Goal: Task Accomplishment & Management: Complete application form

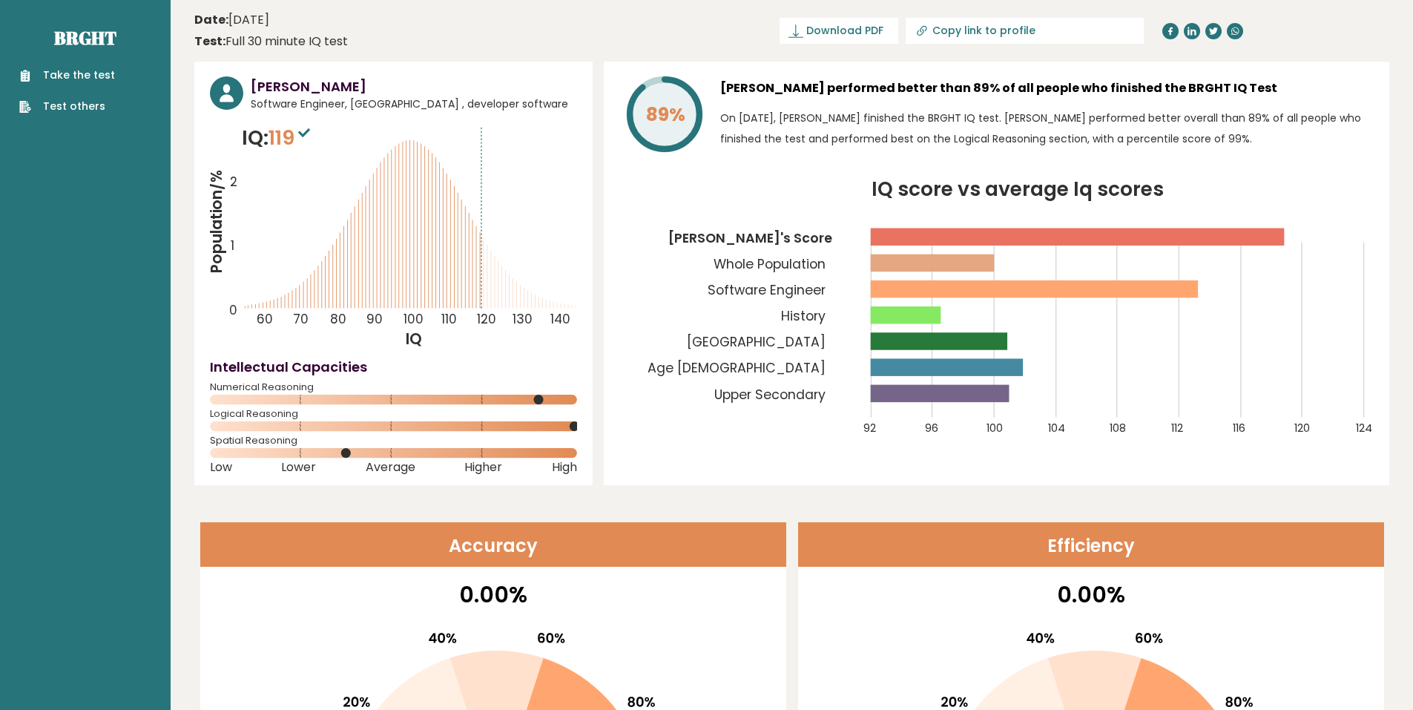
click at [87, 73] on link "Take the test" at bounding box center [67, 75] width 96 height 16
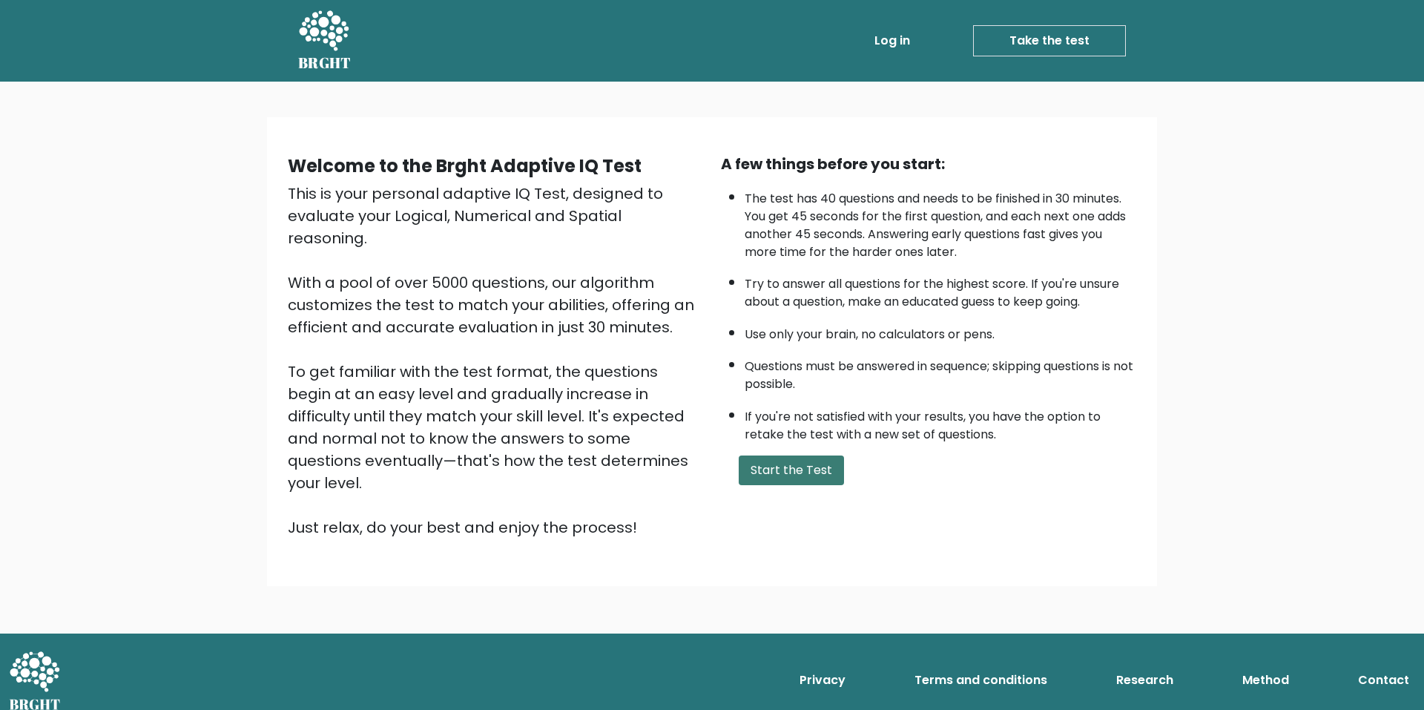
click at [799, 467] on button "Start the Test" at bounding box center [791, 470] width 105 height 30
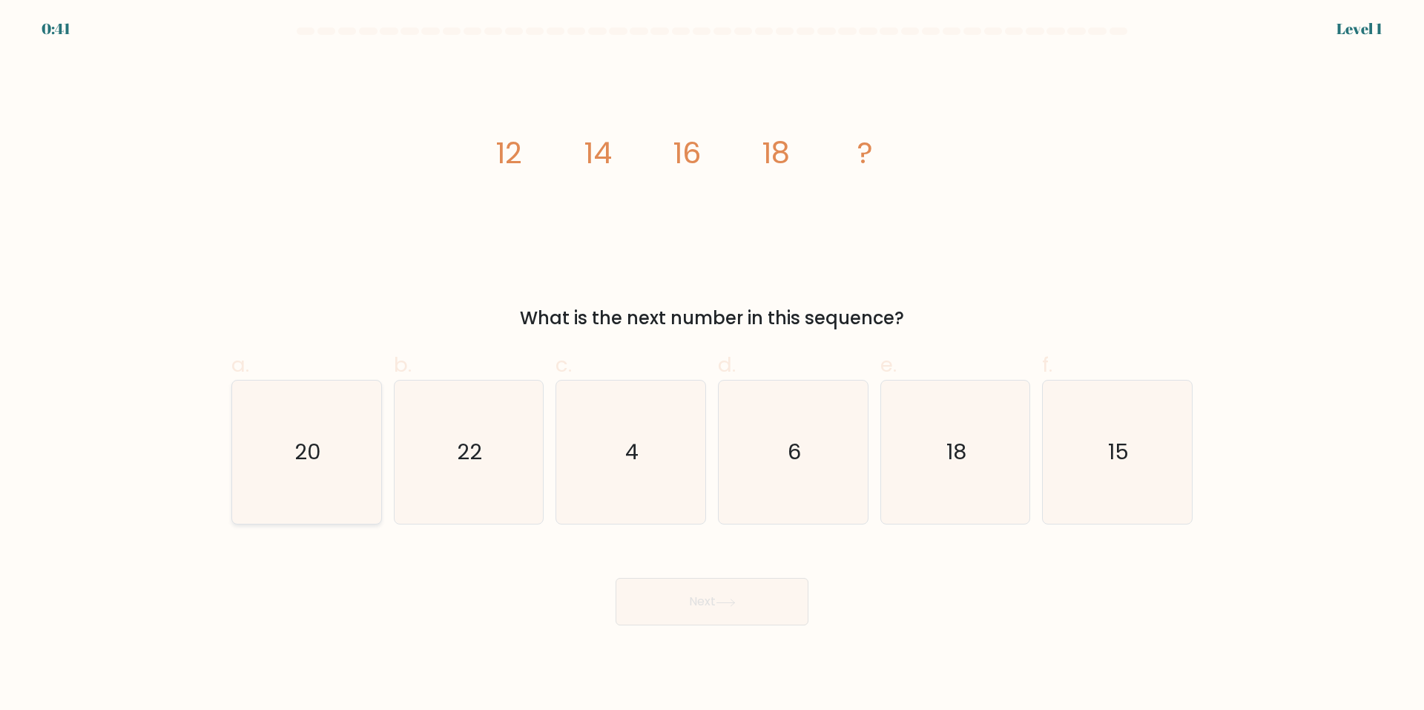
click at [362, 460] on icon "20" at bounding box center [306, 451] width 143 height 143
click at [712, 365] on input "a. 20" at bounding box center [712, 360] width 1 height 10
radio input "true"
click at [705, 607] on button "Next" at bounding box center [712, 601] width 193 height 47
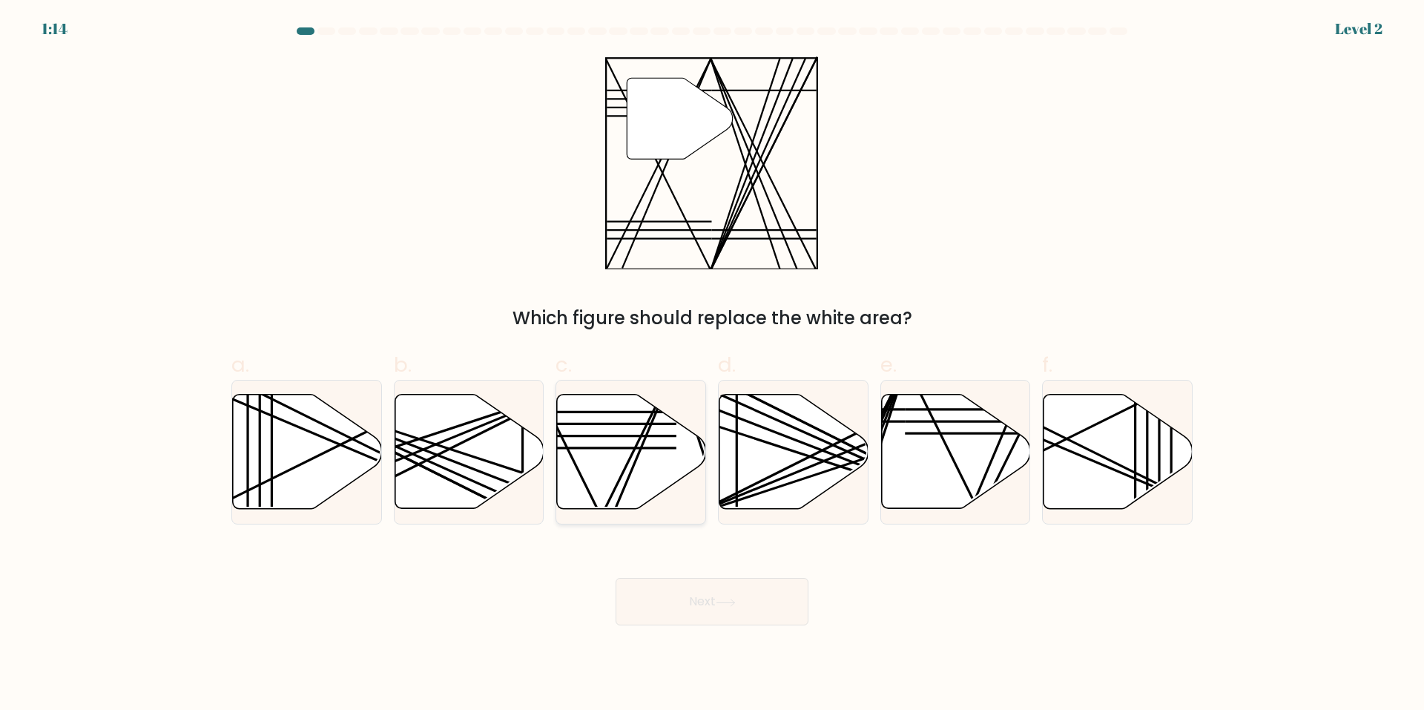
click at [604, 471] on icon at bounding box center [631, 452] width 149 height 114
click at [712, 365] on input "c." at bounding box center [712, 360] width 1 height 10
radio input "true"
click at [705, 610] on button "Next" at bounding box center [712, 601] width 193 height 47
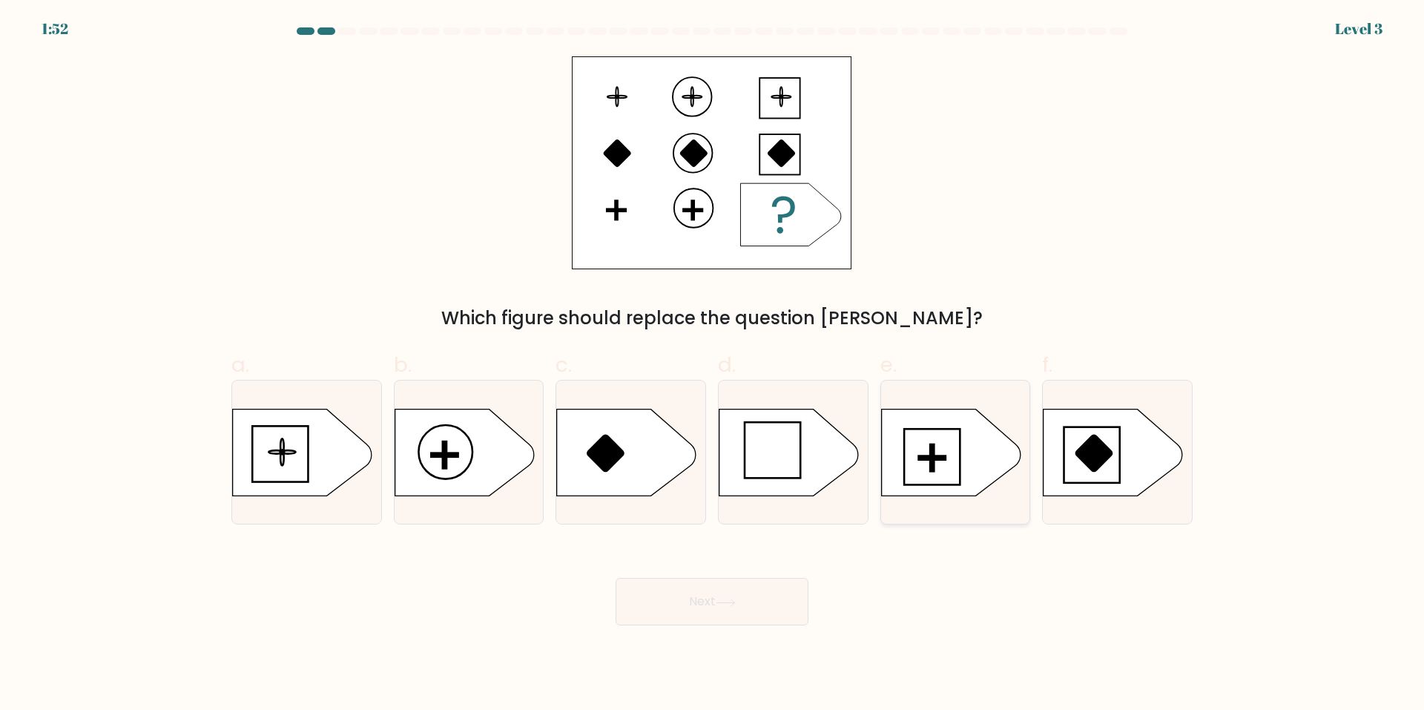
click at [930, 459] on rect at bounding box center [932, 457] width 4 height 27
click at [713, 365] on input "e." at bounding box center [712, 360] width 1 height 10
radio input "true"
click at [710, 600] on button "Next" at bounding box center [712, 601] width 193 height 47
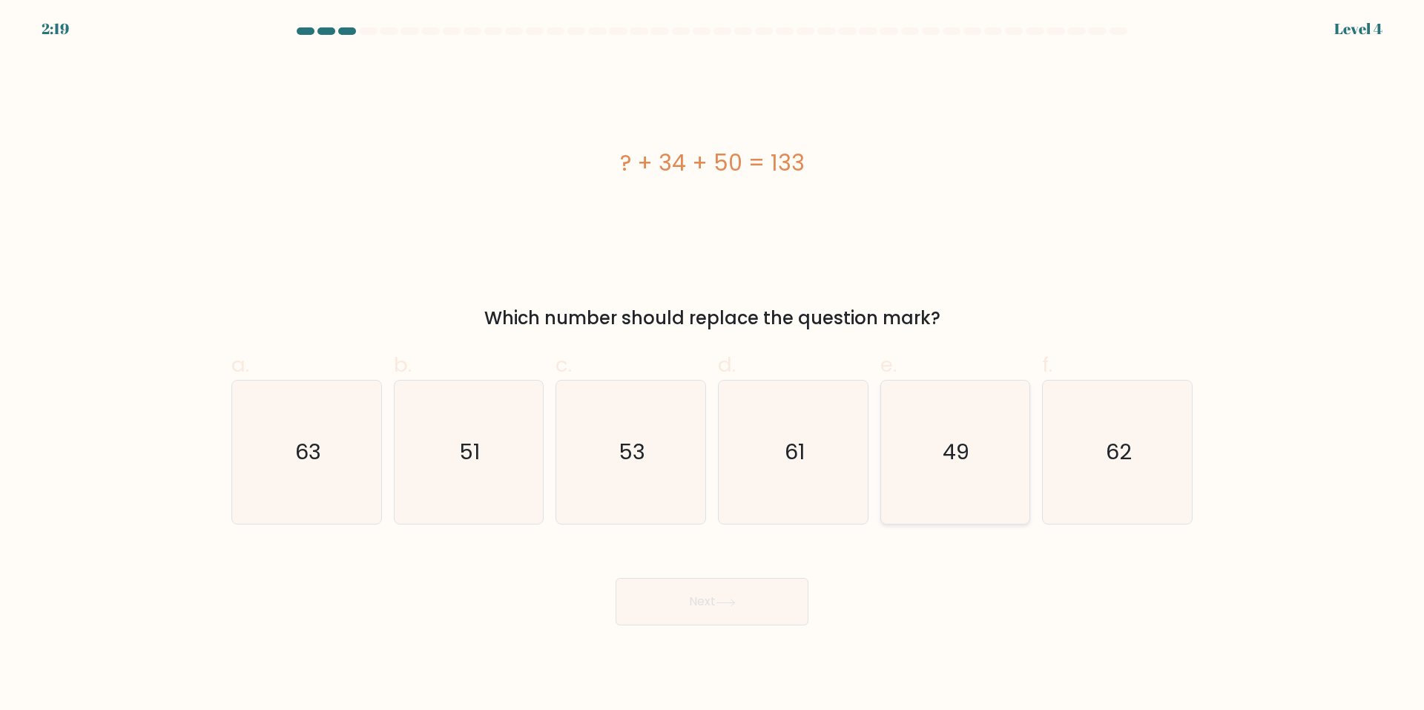
click at [934, 413] on icon "49" at bounding box center [954, 451] width 143 height 143
click at [713, 365] on input "e. 49" at bounding box center [712, 360] width 1 height 10
radio input "true"
click at [734, 601] on icon at bounding box center [726, 602] width 20 height 8
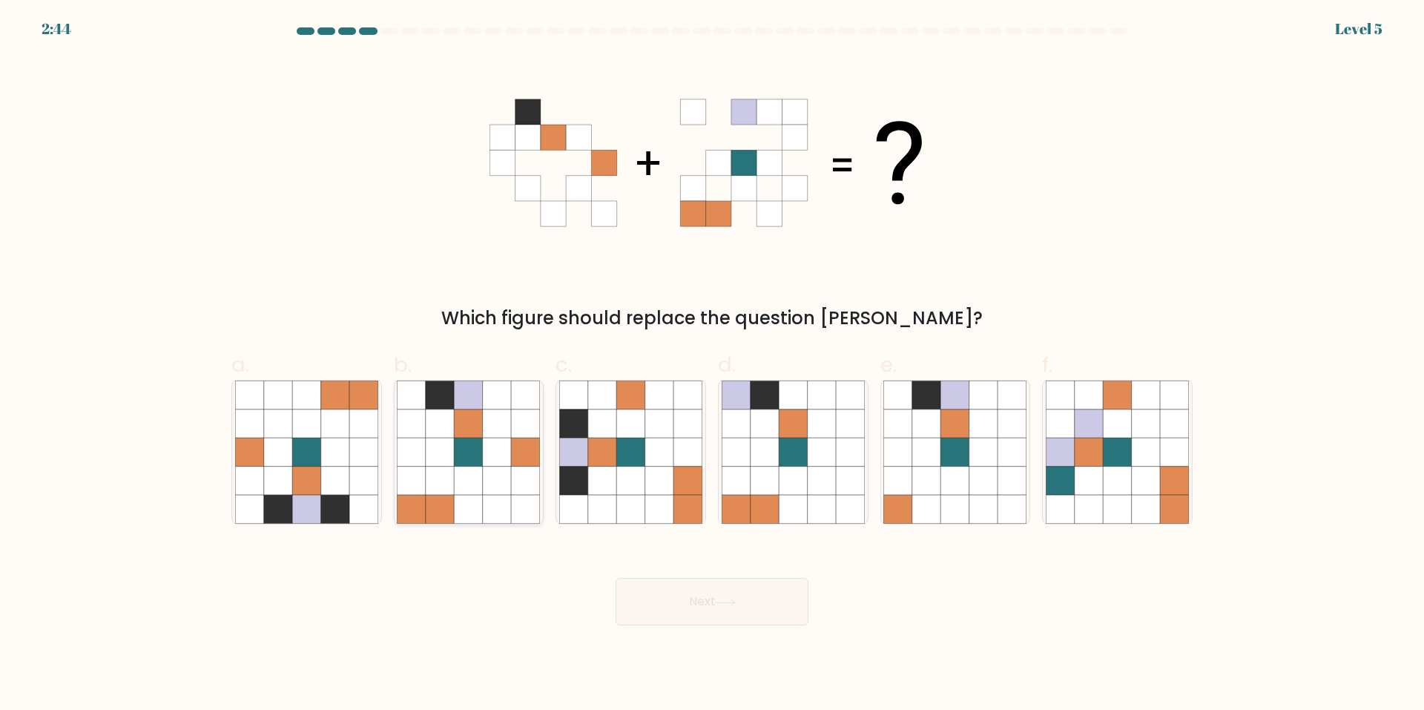
click at [479, 477] on icon at bounding box center [469, 480] width 28 height 28
click at [712, 365] on input "b." at bounding box center [712, 360] width 1 height 10
radio input "true"
click at [722, 602] on icon at bounding box center [725, 601] width 18 height 7
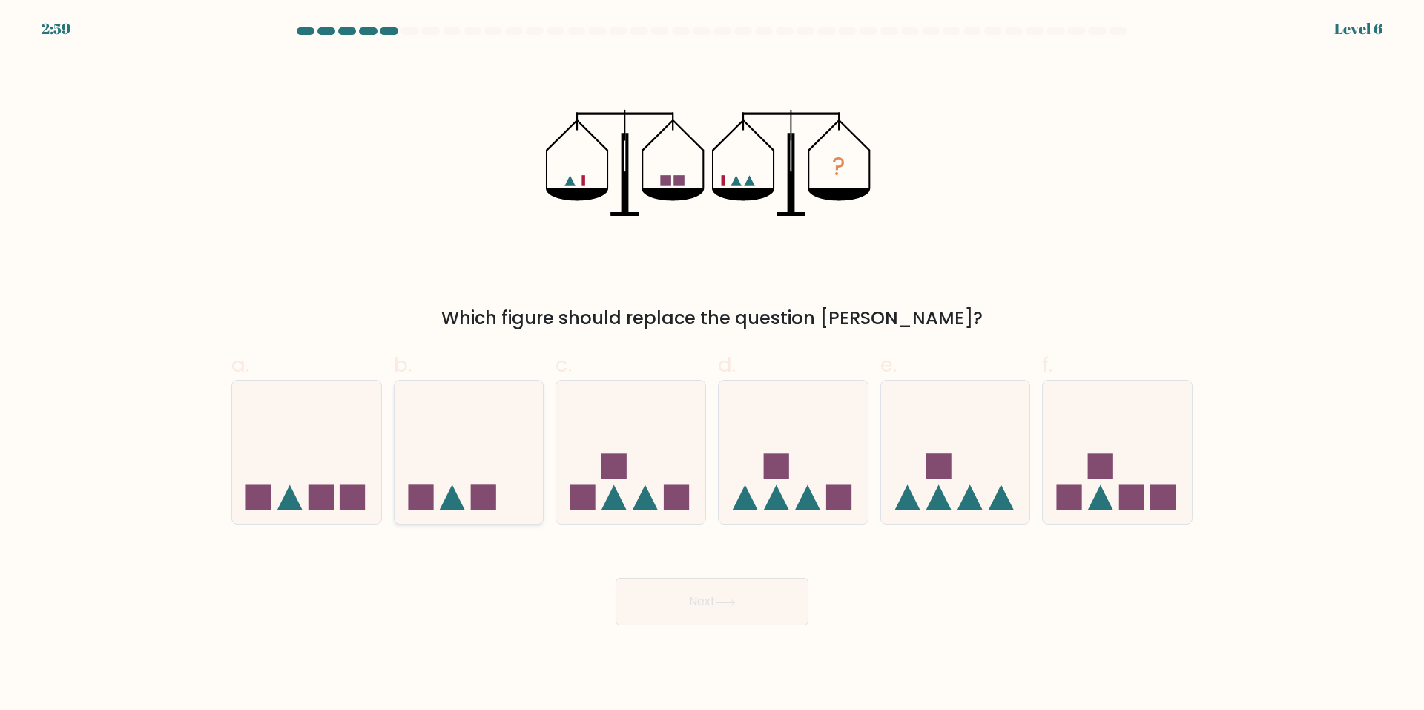
click at [458, 458] on icon at bounding box center [469, 452] width 149 height 123
click at [712, 365] on input "b." at bounding box center [712, 360] width 1 height 10
radio input "true"
click at [730, 602] on icon at bounding box center [725, 601] width 18 height 7
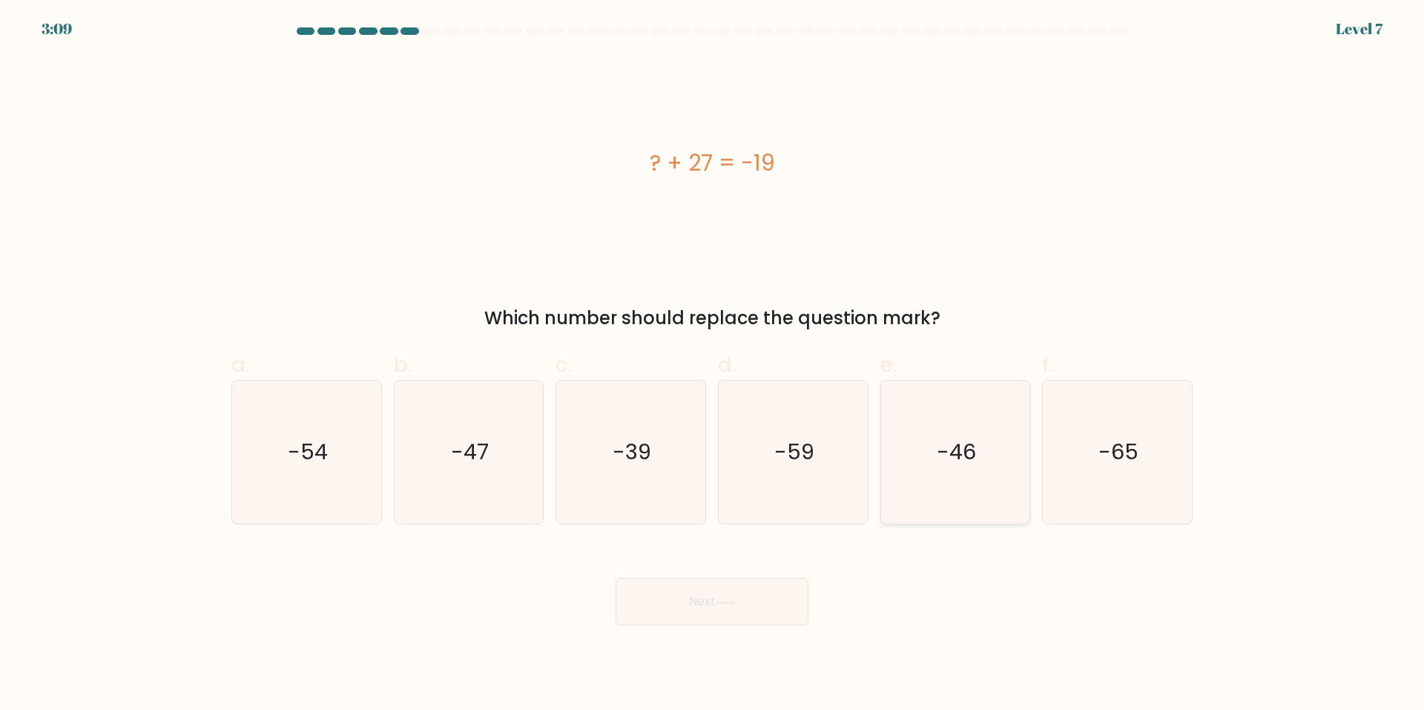
click at [992, 477] on icon "-46" at bounding box center [954, 451] width 143 height 143
click at [713, 365] on input "e. -46" at bounding box center [712, 360] width 1 height 10
radio input "true"
click at [700, 615] on button "Next" at bounding box center [712, 601] width 193 height 47
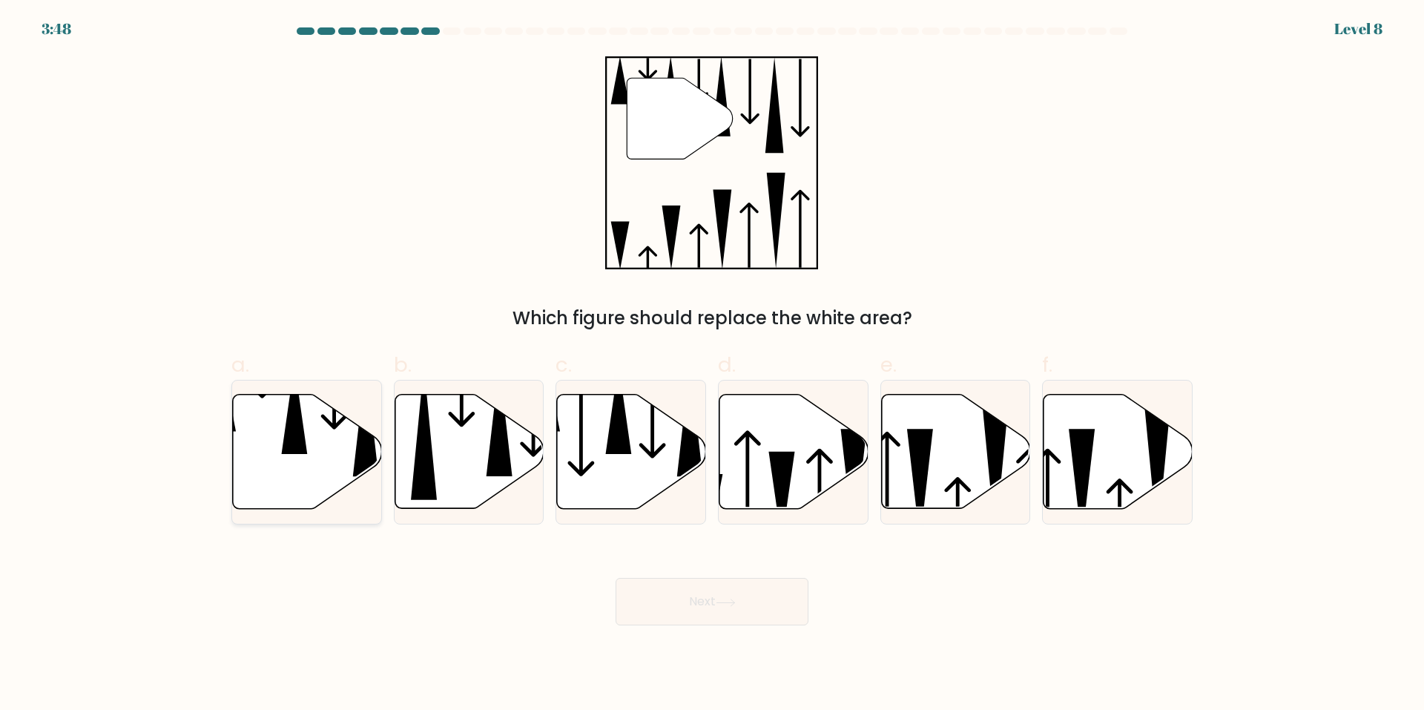
click at [306, 438] on icon at bounding box center [307, 452] width 149 height 114
click at [712, 365] on input "a." at bounding box center [712, 360] width 1 height 10
radio input "true"
click at [762, 587] on button "Next" at bounding box center [712, 601] width 193 height 47
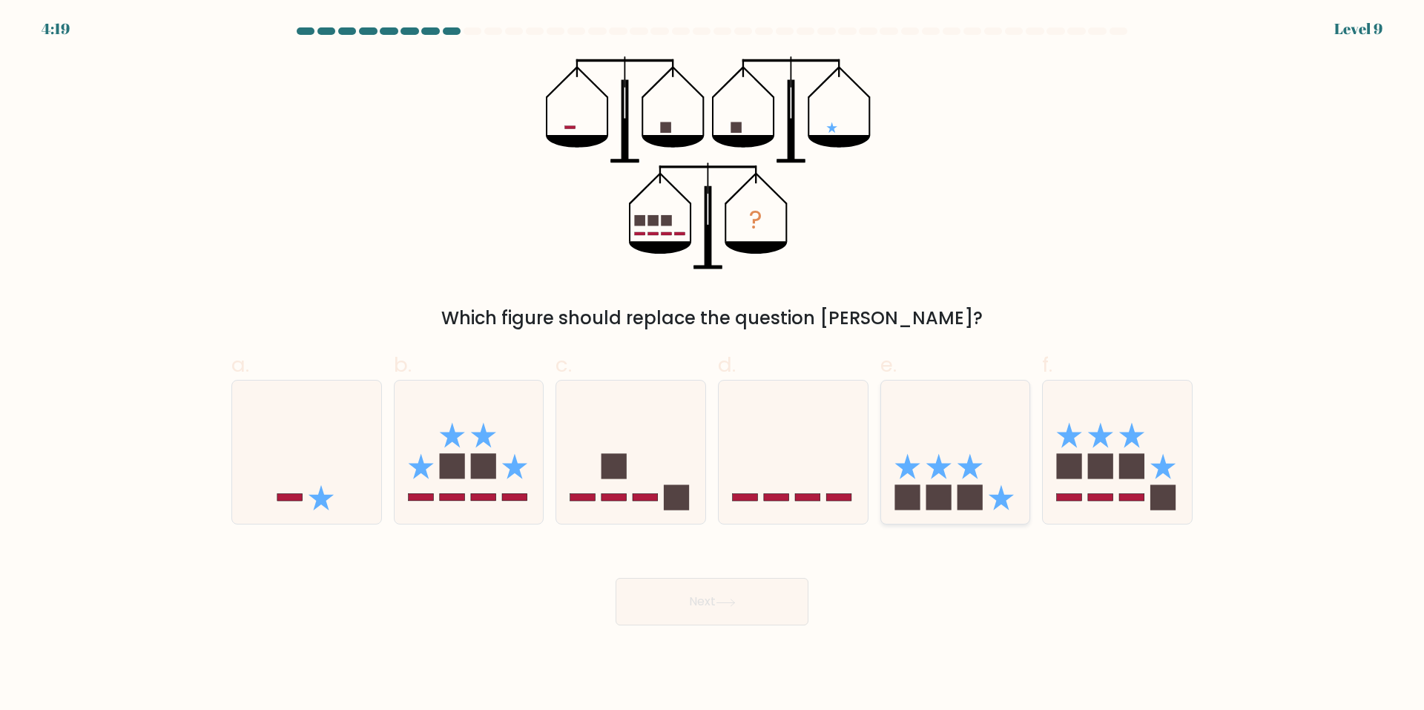
click at [937, 486] on rect at bounding box center [938, 496] width 25 height 25
click at [713, 365] on input "e." at bounding box center [712, 360] width 1 height 10
radio input "true"
click at [682, 587] on button "Next" at bounding box center [712, 601] width 193 height 47
click at [684, 589] on button "Next" at bounding box center [712, 601] width 193 height 47
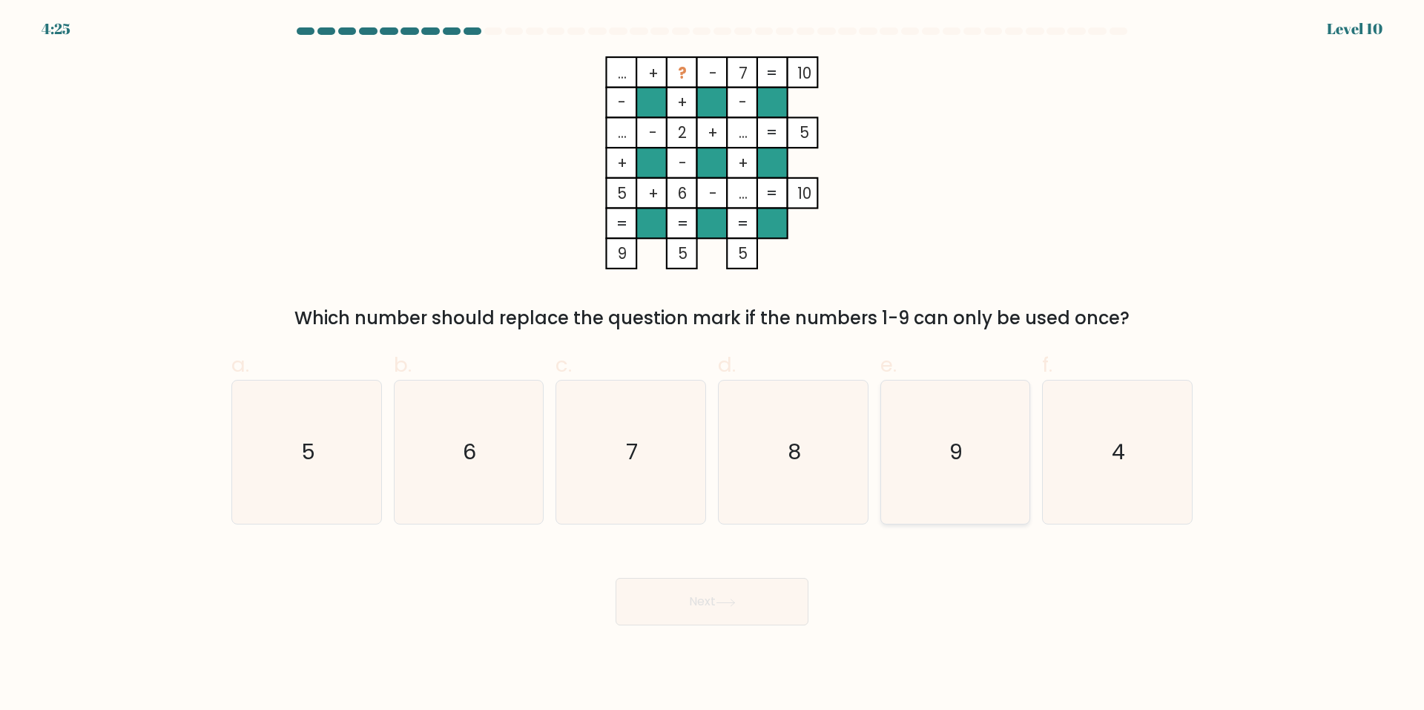
click at [951, 451] on text "9" at bounding box center [956, 453] width 13 height 30
click at [713, 365] on input "e. 9" at bounding box center [712, 360] width 1 height 10
radio input "true"
click at [753, 599] on button "Next" at bounding box center [712, 601] width 193 height 47
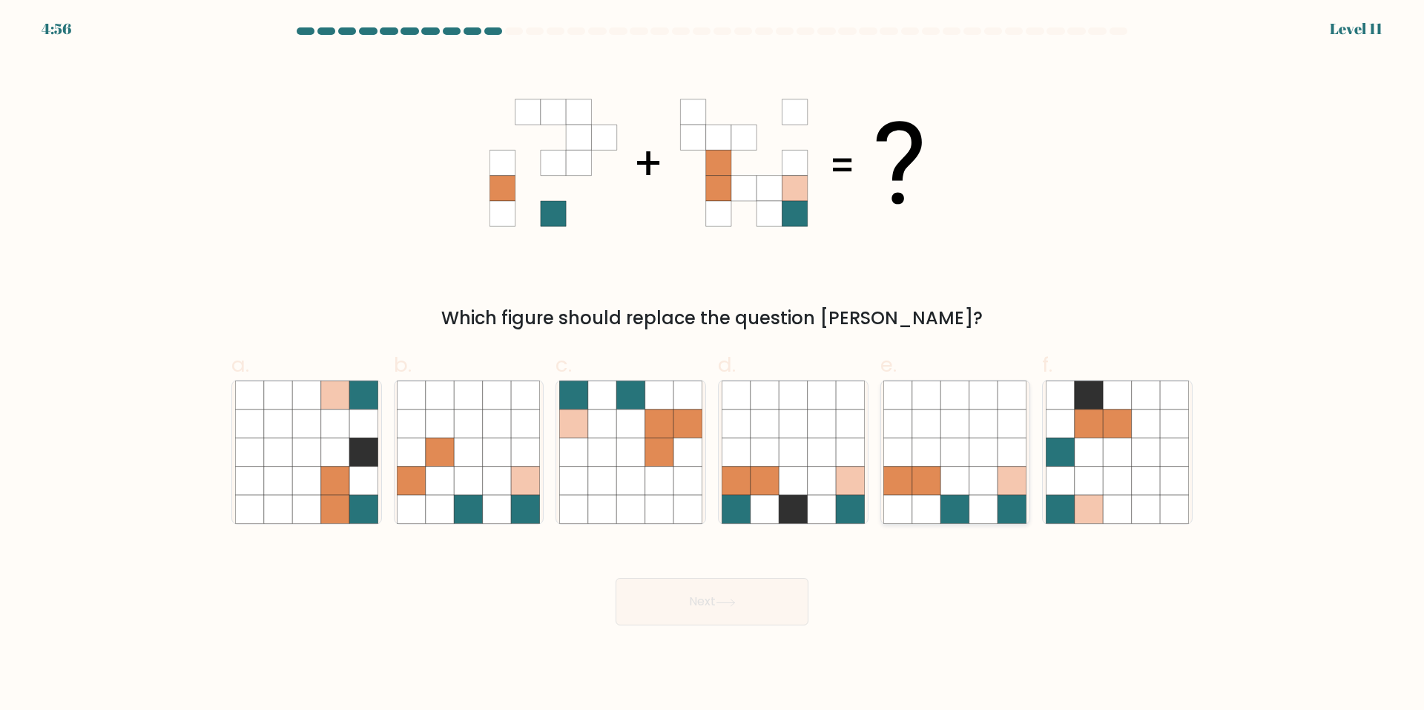
click at [944, 426] on icon at bounding box center [955, 423] width 28 height 28
click at [713, 365] on input "e." at bounding box center [712, 360] width 1 height 10
radio input "true"
click at [714, 626] on body "4:56 Level 11" at bounding box center [712, 355] width 1424 height 710
click at [725, 617] on button "Next" at bounding box center [712, 601] width 193 height 47
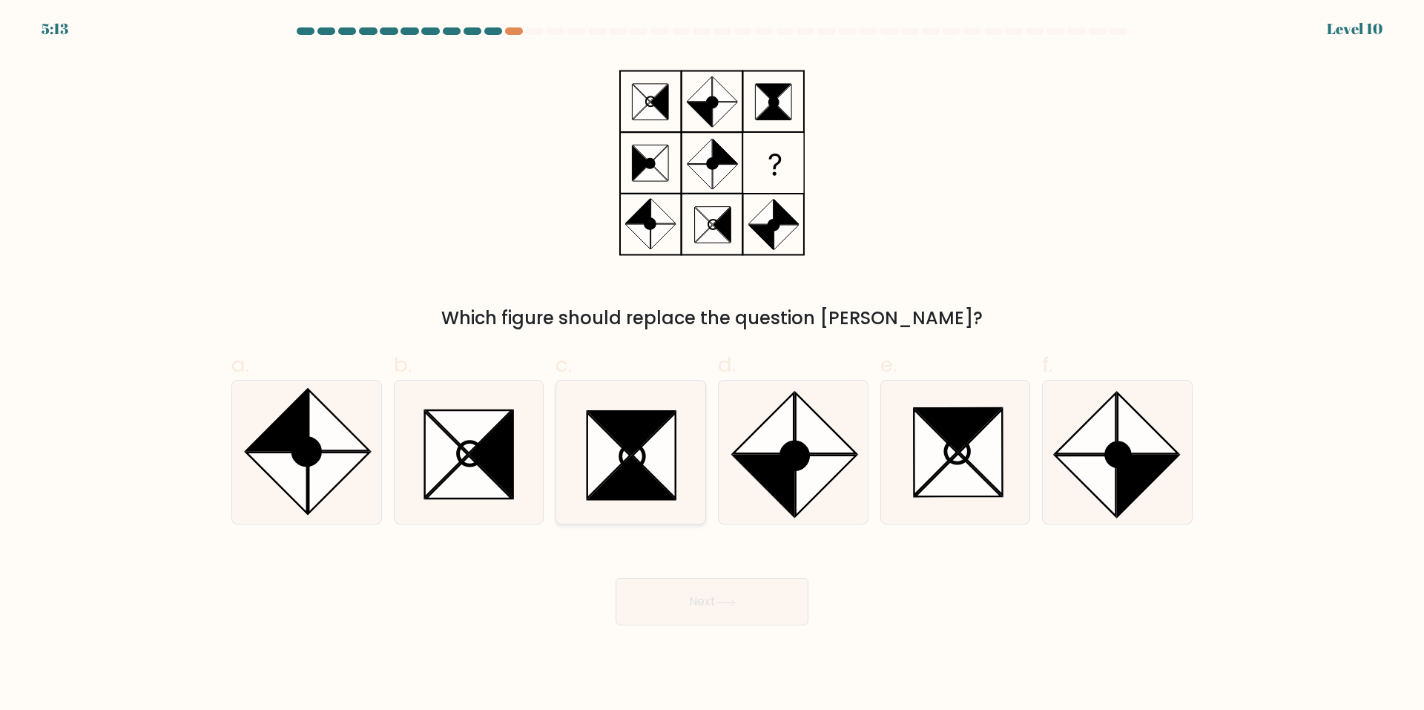
click at [632, 452] on icon at bounding box center [632, 433] width 86 height 43
click at [712, 365] on input "c." at bounding box center [712, 360] width 1 height 10
radio input "true"
click at [716, 588] on button "Next" at bounding box center [712, 601] width 193 height 47
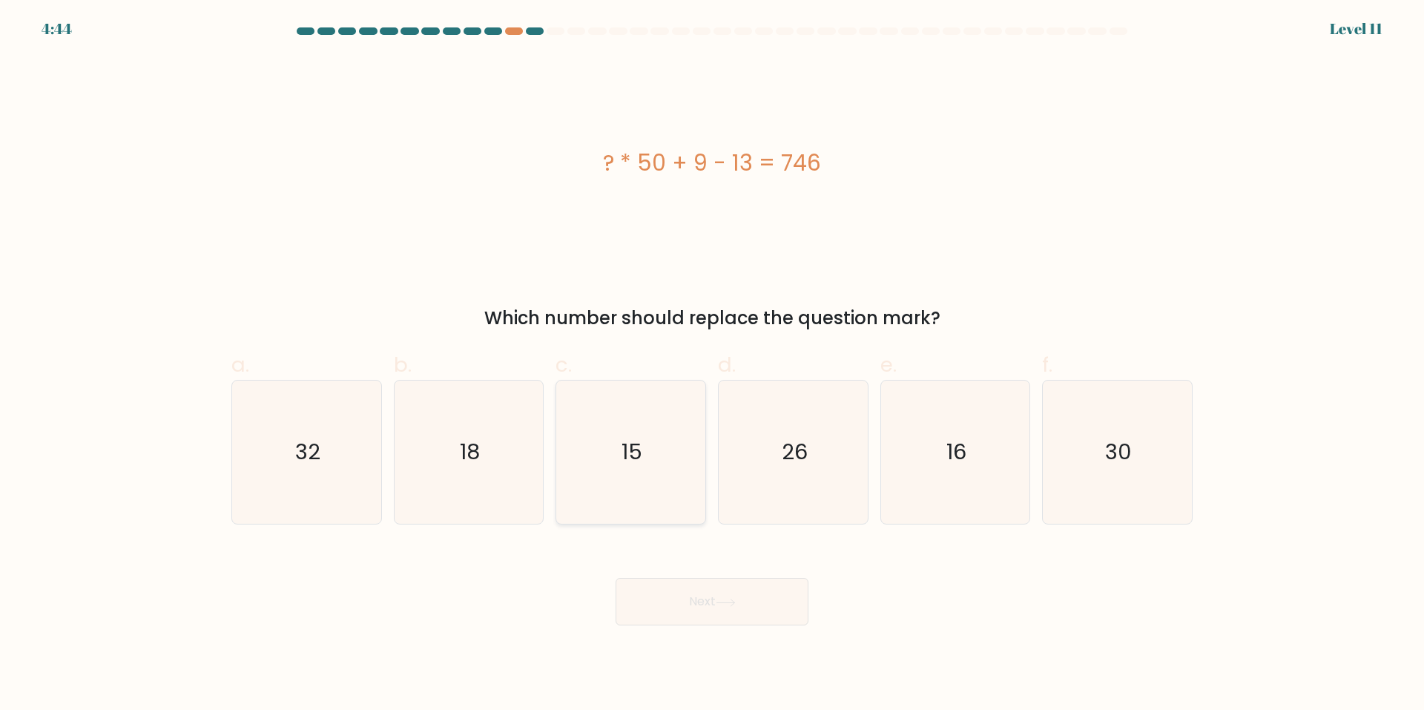
click at [600, 418] on icon "15" at bounding box center [630, 451] width 143 height 143
click at [712, 365] on input "c. 15" at bounding box center [712, 360] width 1 height 10
radio input "true"
click at [722, 606] on icon at bounding box center [726, 602] width 20 height 8
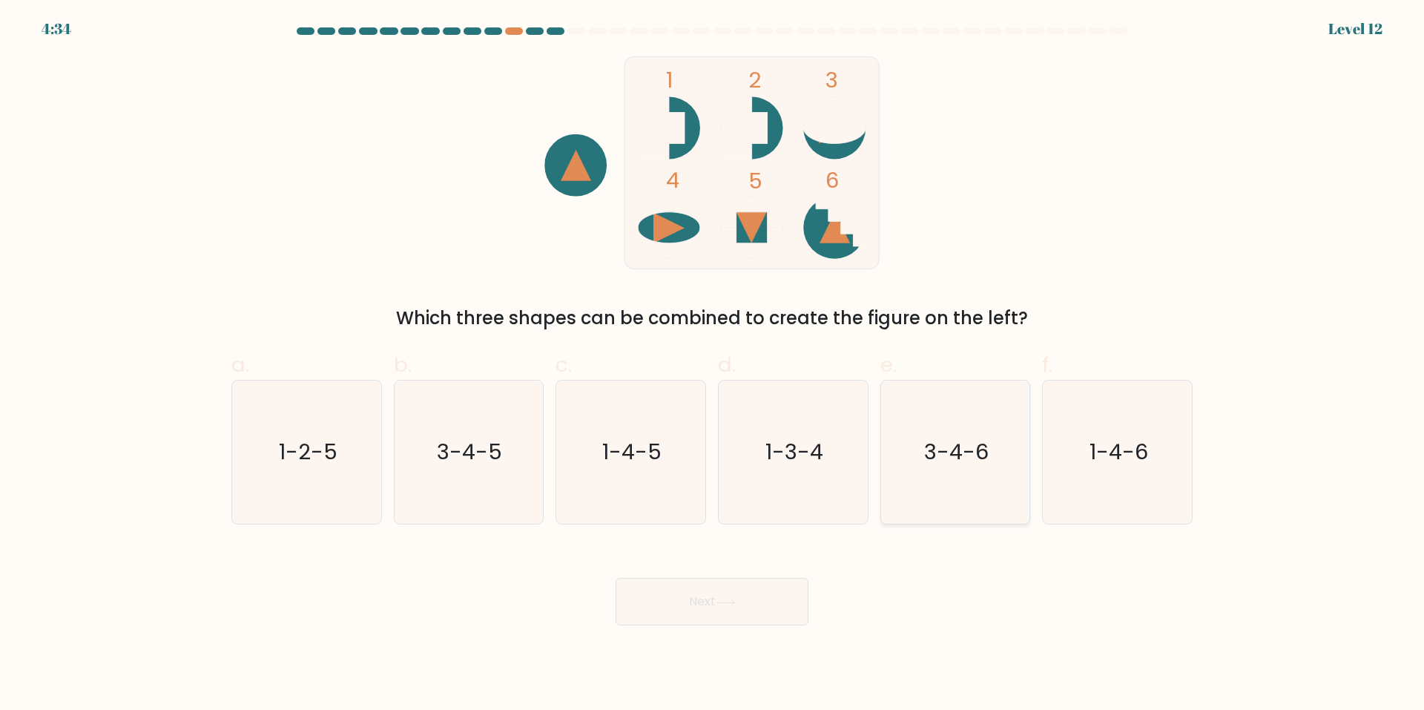
click at [963, 446] on text "3-4-6" at bounding box center [956, 453] width 65 height 30
click at [713, 365] on input "e. 3-4-6" at bounding box center [712, 360] width 1 height 10
radio input "true"
click at [772, 608] on button "Next" at bounding box center [712, 601] width 193 height 47
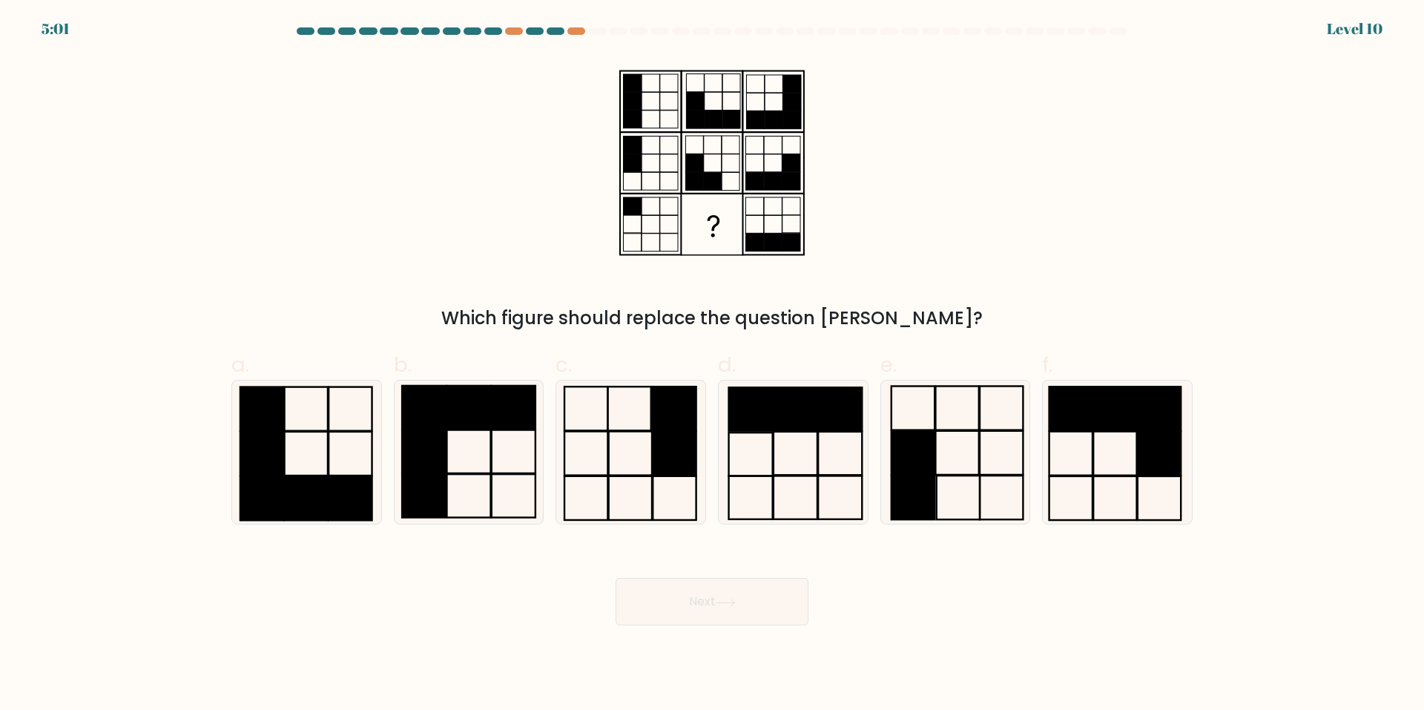
click at [322, 375] on label "a." at bounding box center [306, 436] width 151 height 175
click at [712, 365] on input "a." at bounding box center [712, 360] width 1 height 10
radio input "true"
click at [329, 449] on icon at bounding box center [307, 452] width 142 height 142
click at [712, 365] on input "a." at bounding box center [712, 360] width 1 height 10
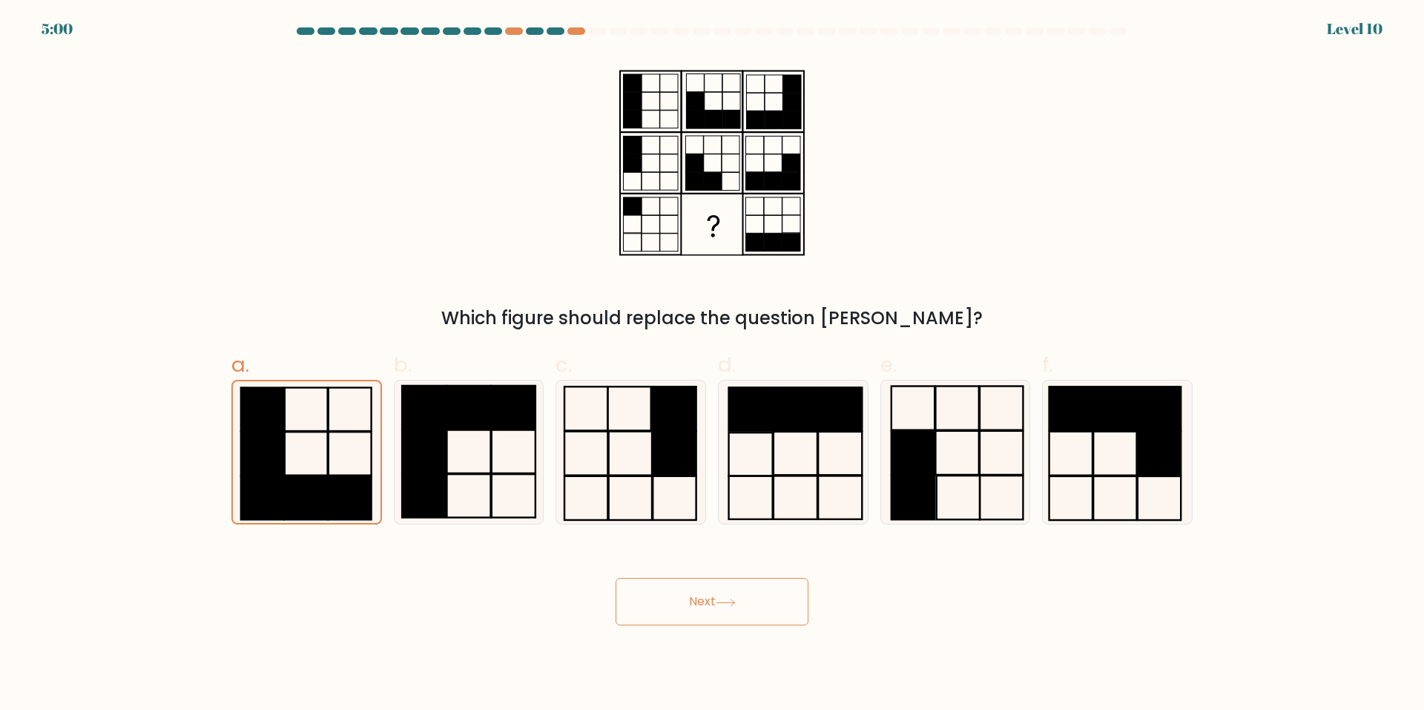
click at [730, 592] on button "Next" at bounding box center [712, 601] width 193 height 47
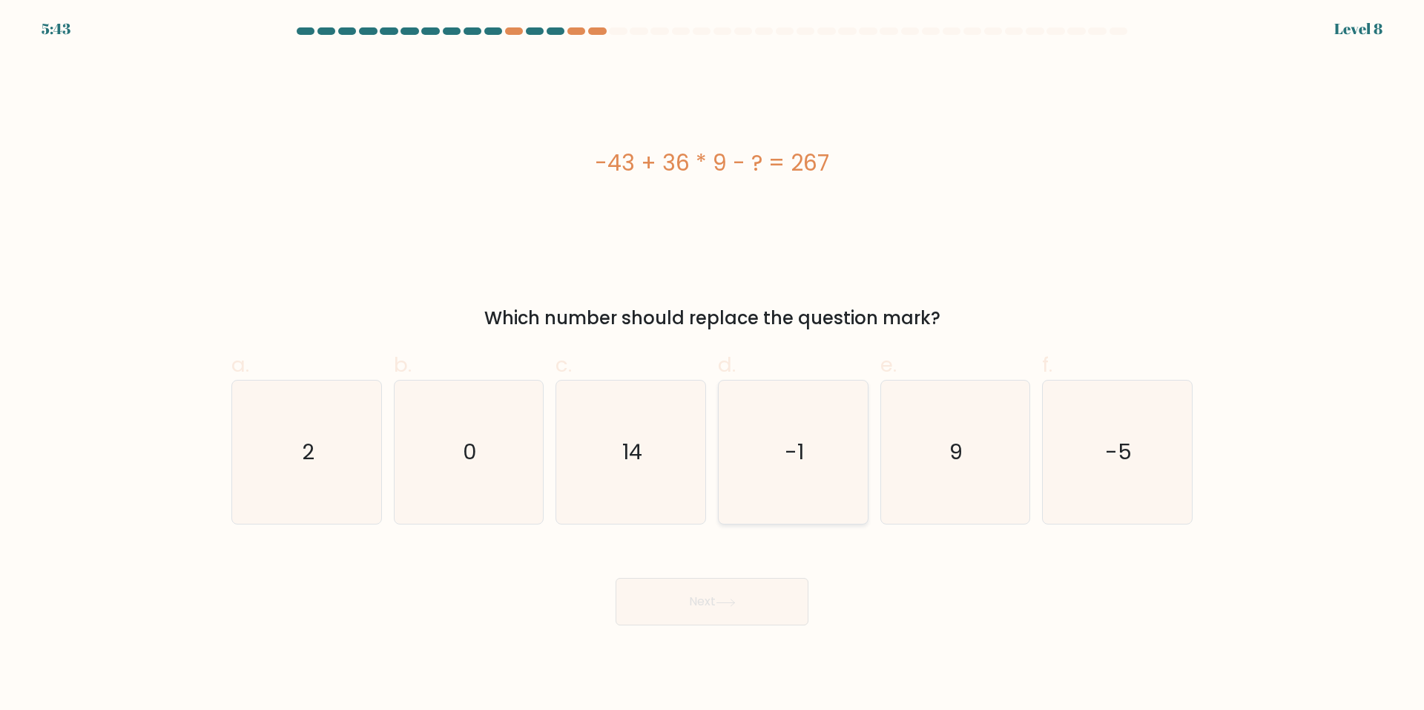
click at [857, 475] on icon "-1" at bounding box center [793, 451] width 143 height 143
click at [713, 365] on input "d. -1" at bounding box center [712, 360] width 1 height 10
radio input "true"
click at [734, 626] on body "5:43 Level 8 a." at bounding box center [712, 355] width 1424 height 710
click at [747, 612] on button "Next" at bounding box center [712, 601] width 193 height 47
